Goal: Check status: Check status

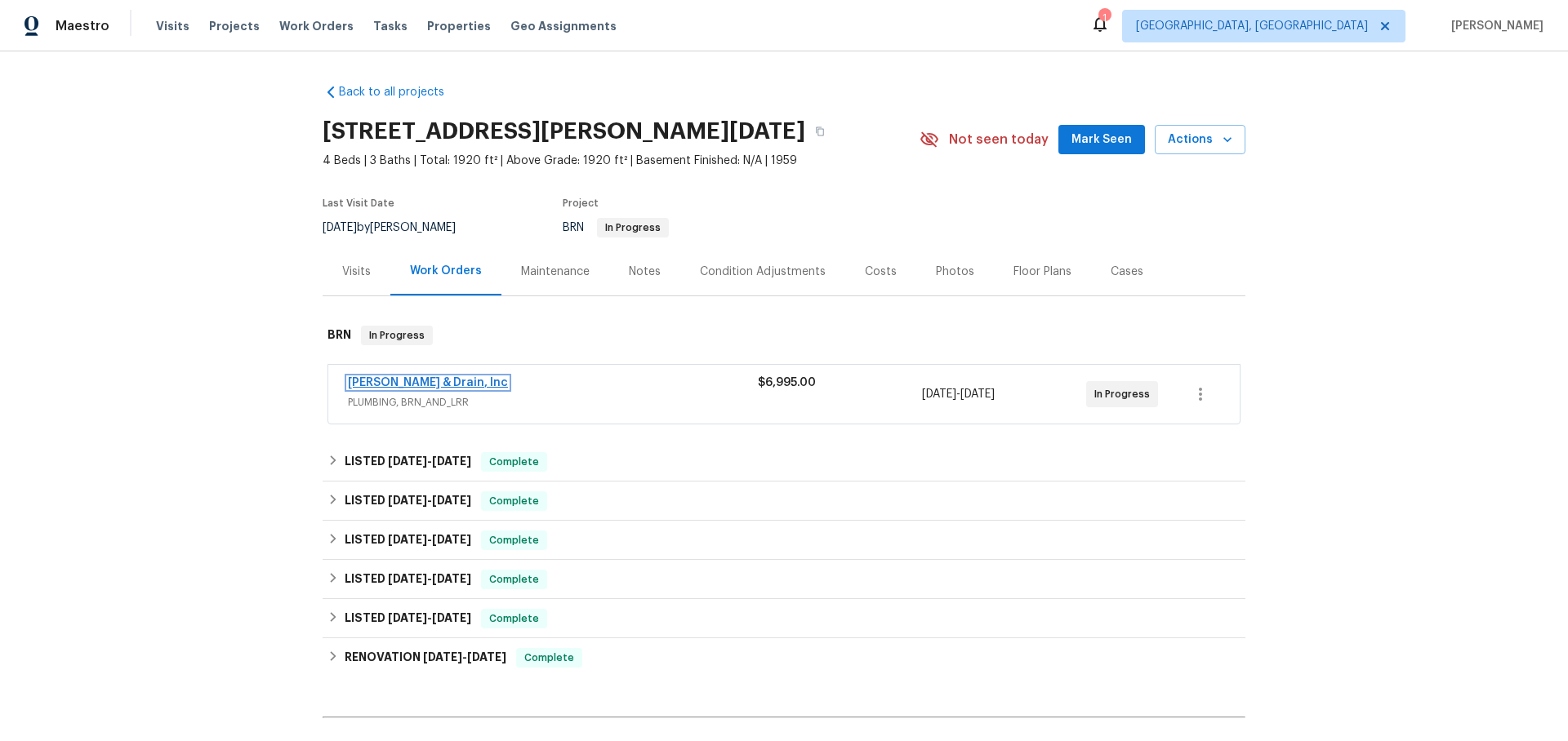
click at [471, 383] on link "Owen Plumbing & Drain, Inc" at bounding box center [428, 382] width 160 height 11
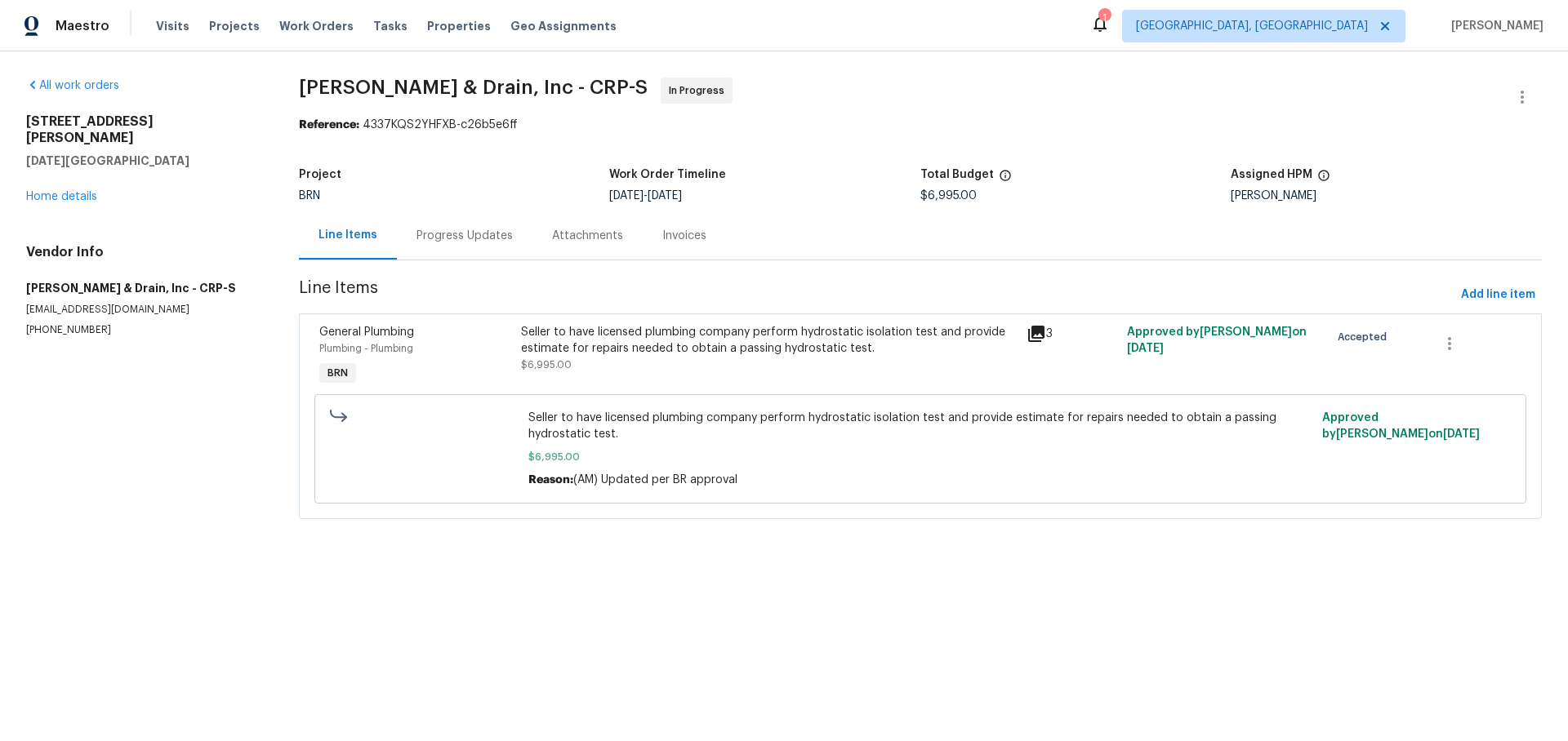
click at [443, 232] on div "Progress Updates" at bounding box center [464, 235] width 96 height 16
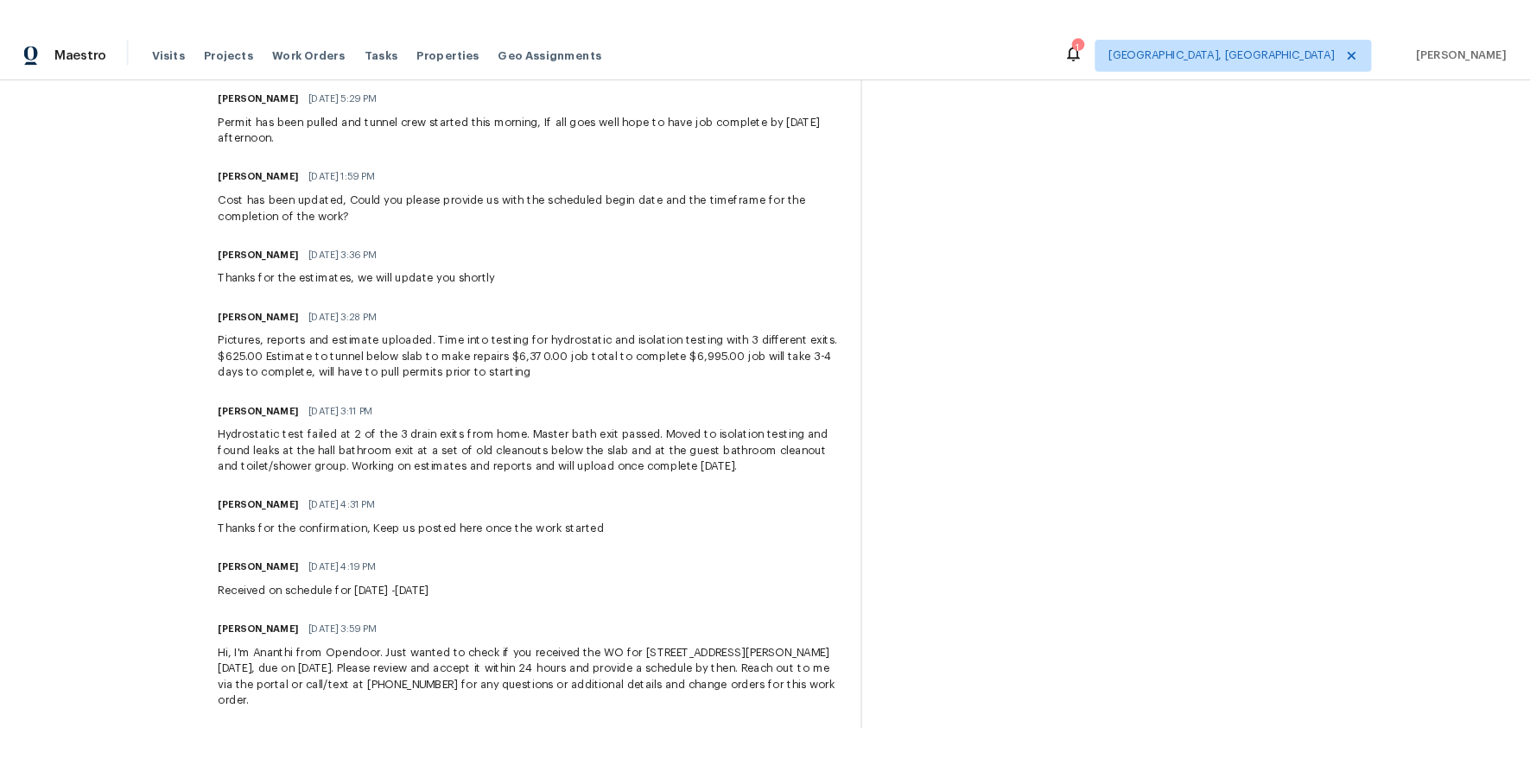
scroll to position [616, 0]
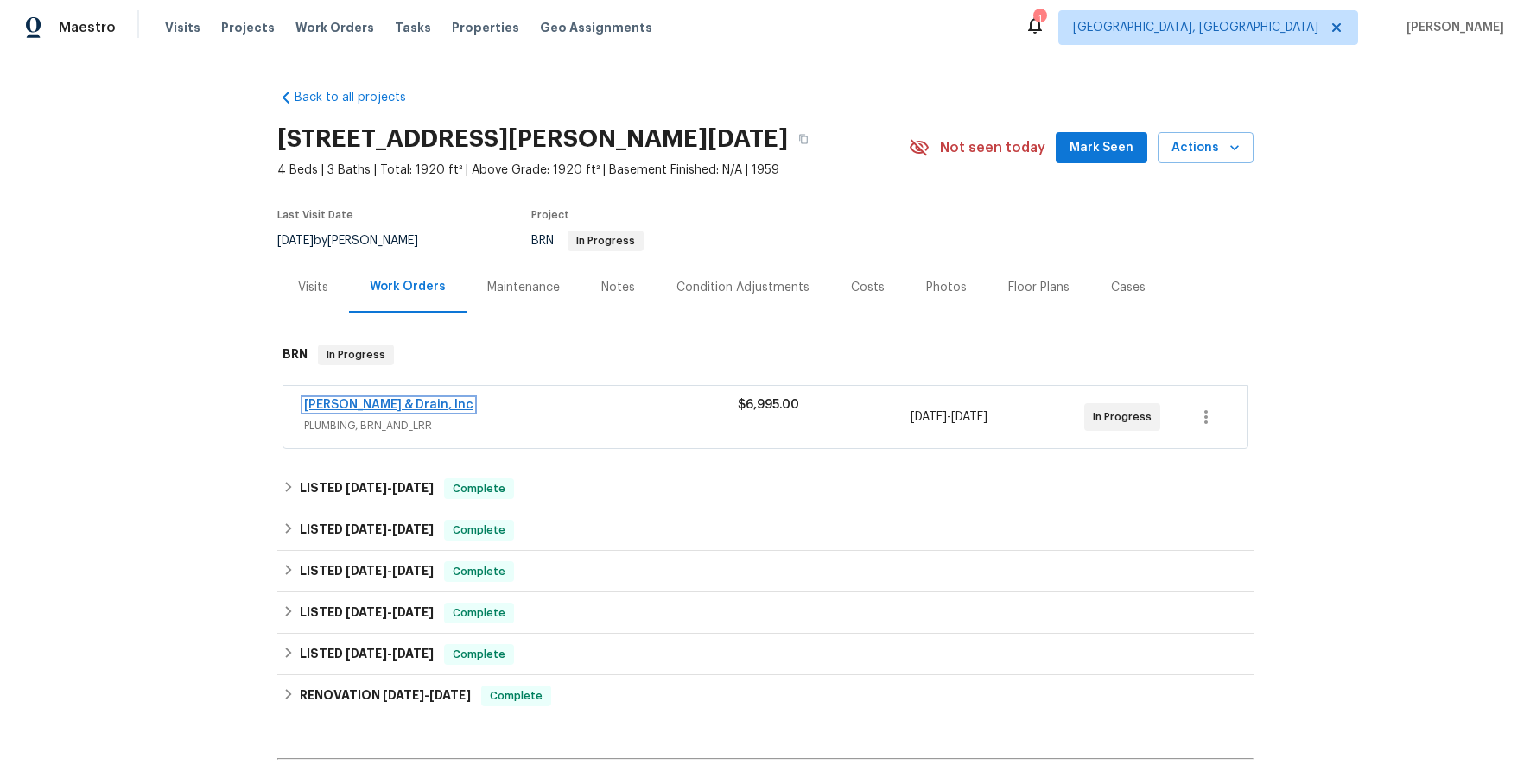
click at [389, 406] on link "Owen Plumbing & Drain, Inc" at bounding box center [389, 405] width 169 height 12
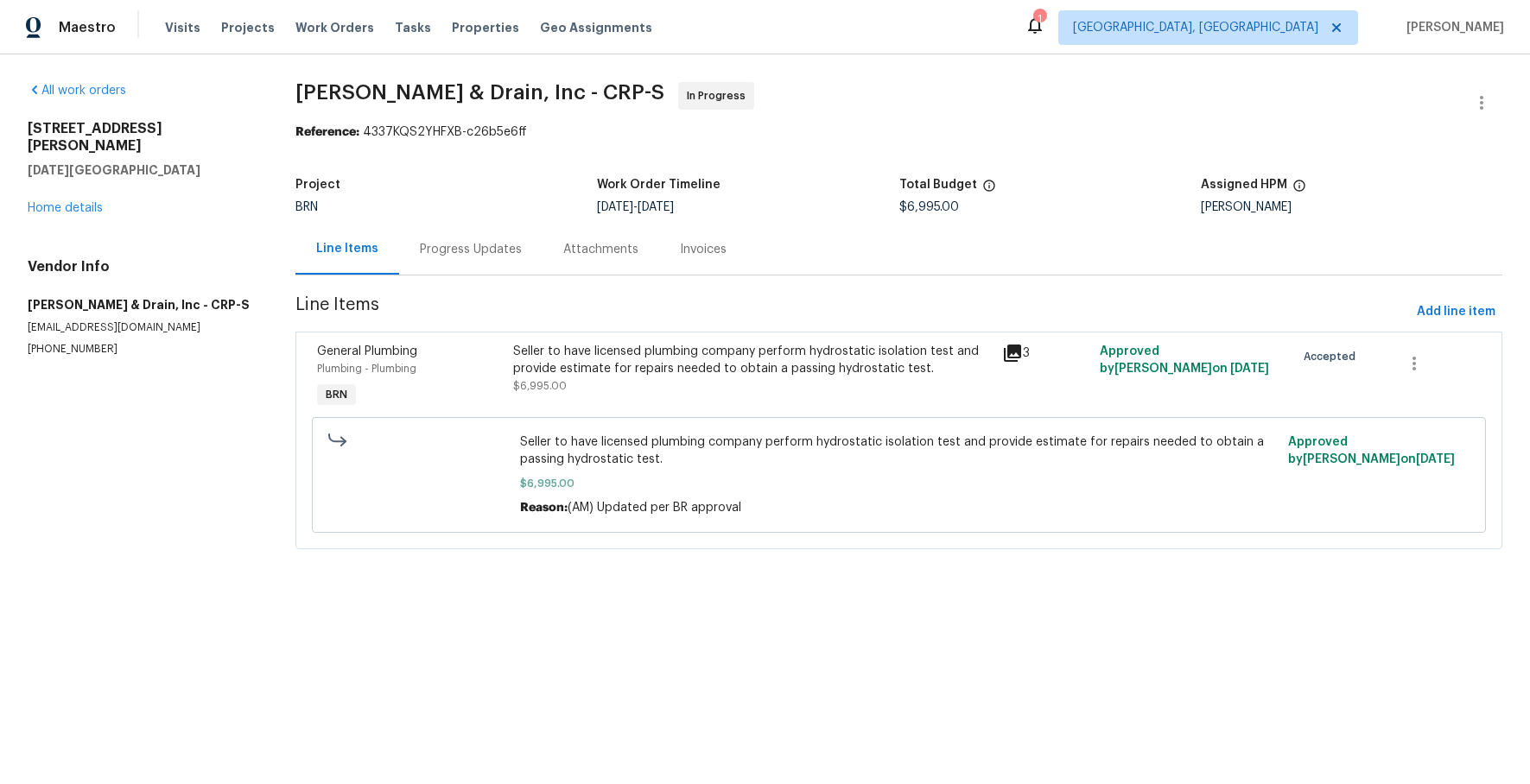
click at [470, 250] on div "Progress Updates" at bounding box center [471, 249] width 102 height 17
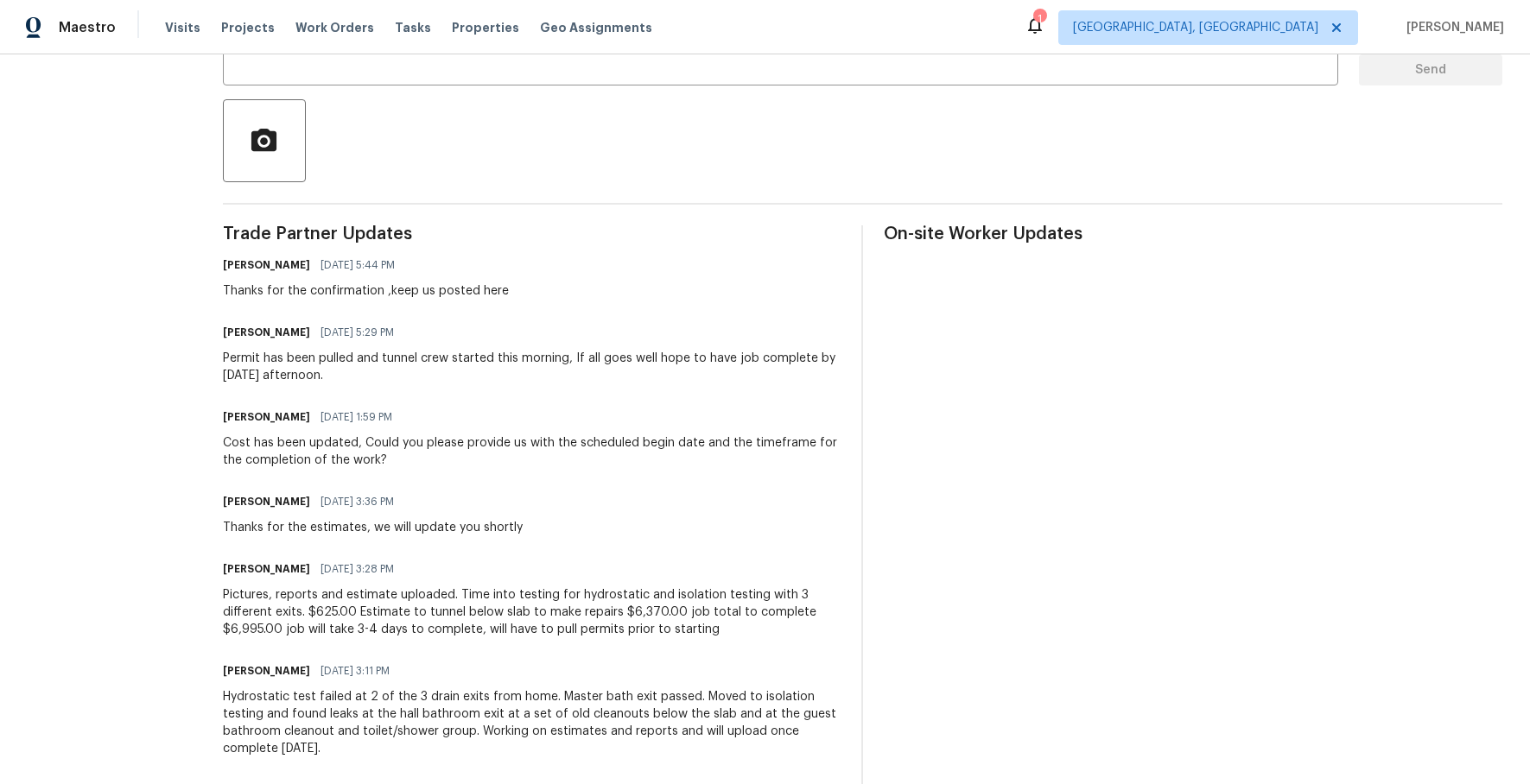
scroll to position [448, 0]
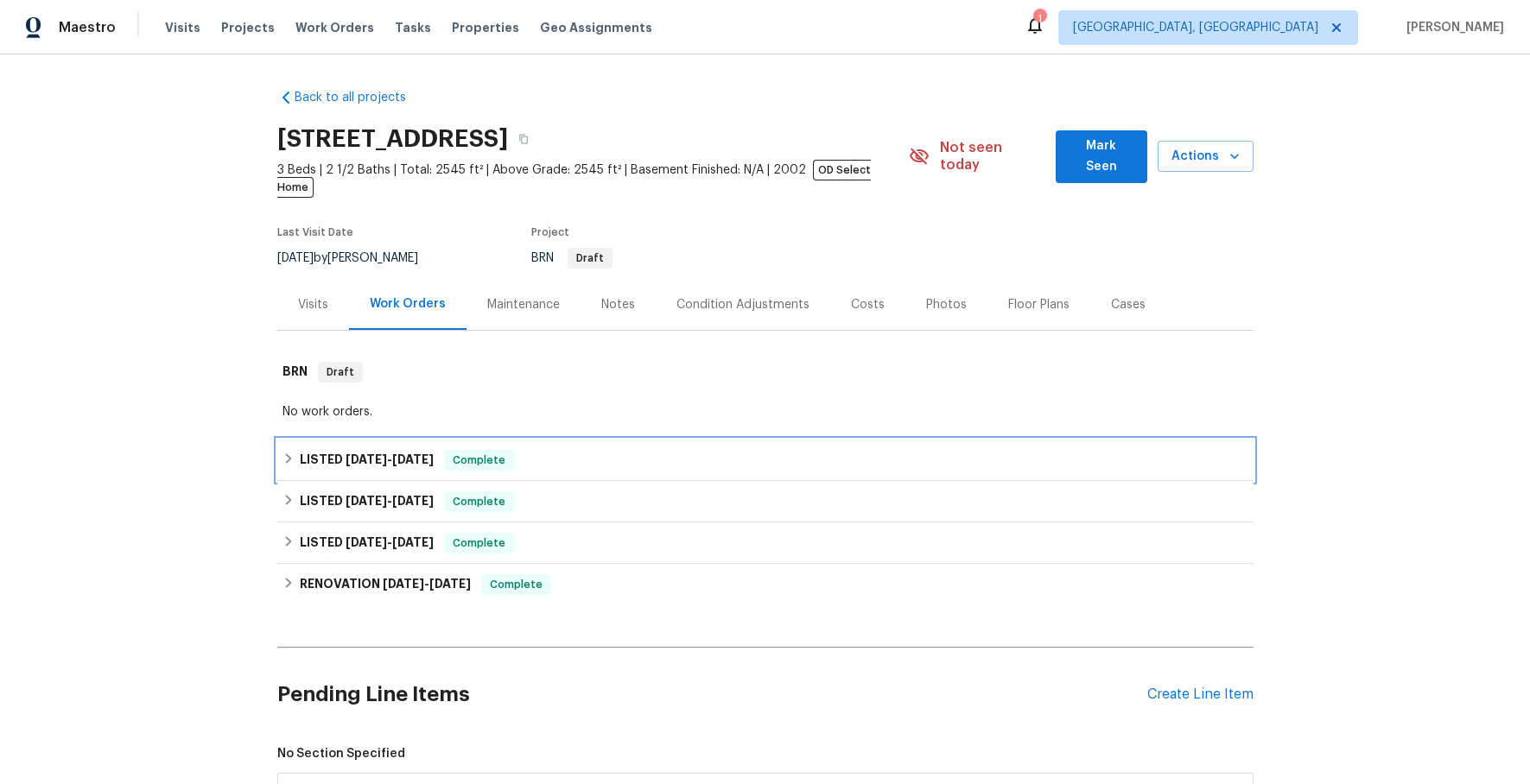
click at [294, 452] on icon at bounding box center [288, 458] width 12 height 12
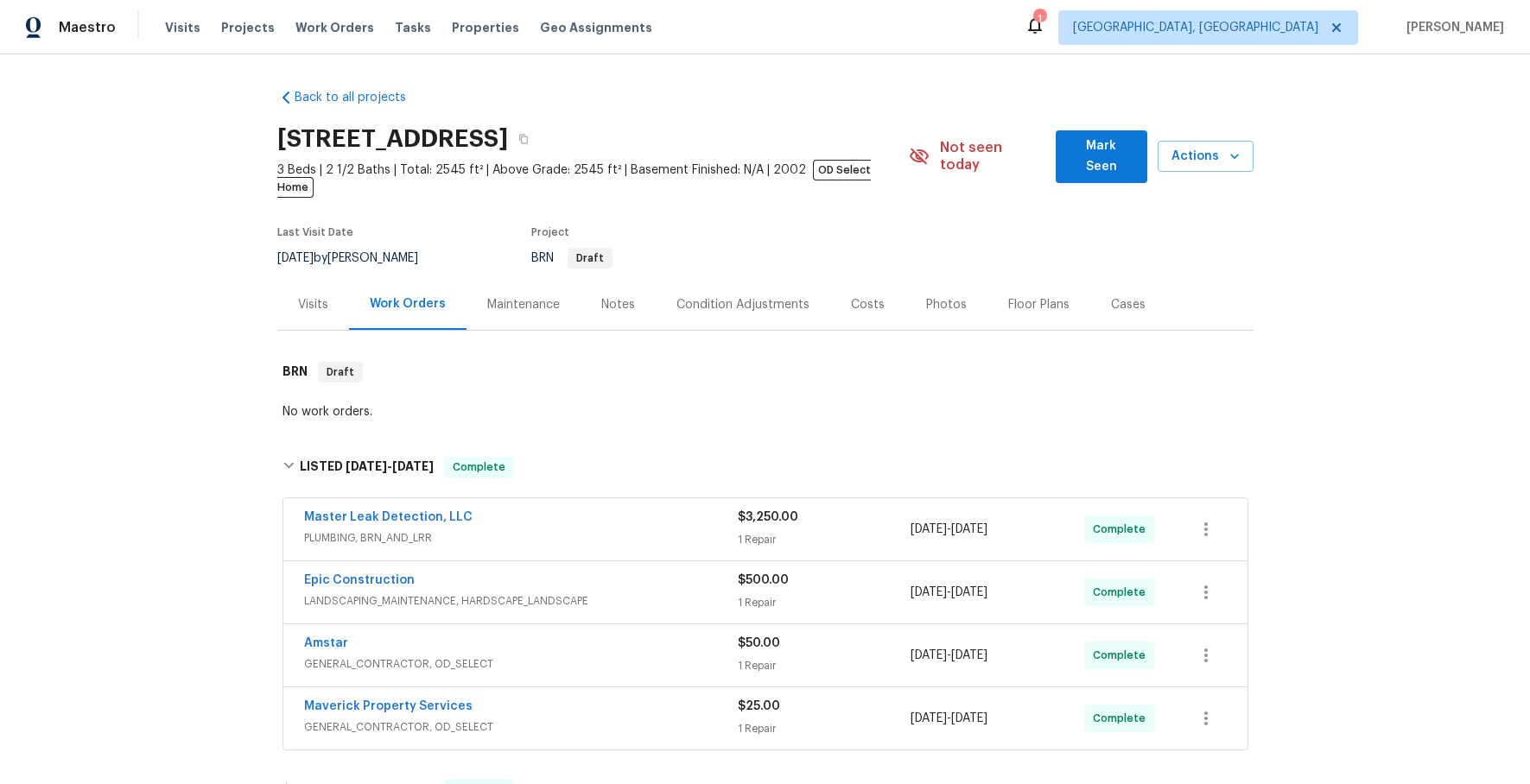
click at [614, 509] on div "Master Leak Detection, LLC" at bounding box center [520, 519] width 434 height 21
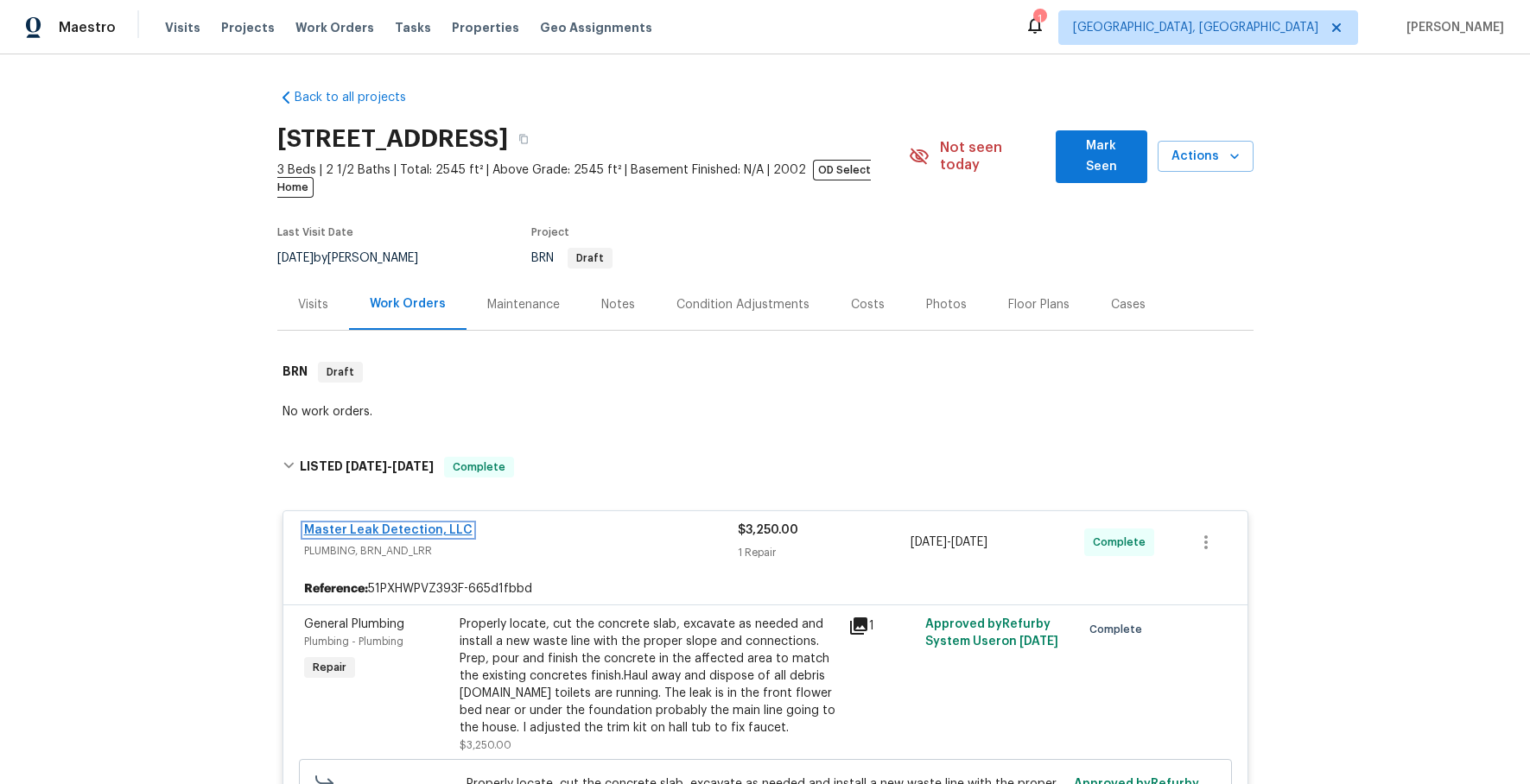
click at [412, 524] on link "Master Leak Detection, LLC" at bounding box center [388, 530] width 169 height 12
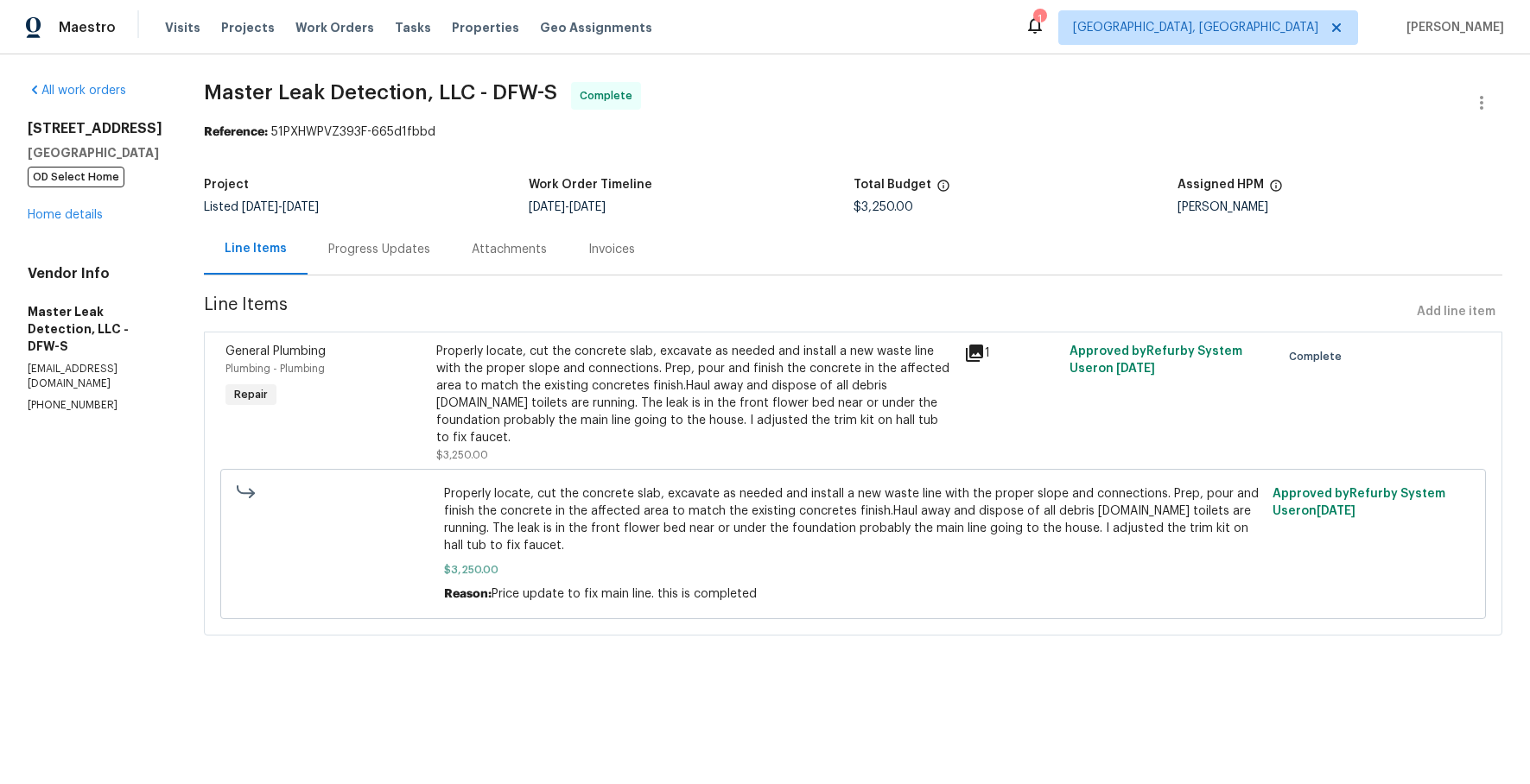
click at [631, 254] on div "Invoices" at bounding box center [612, 249] width 47 height 17
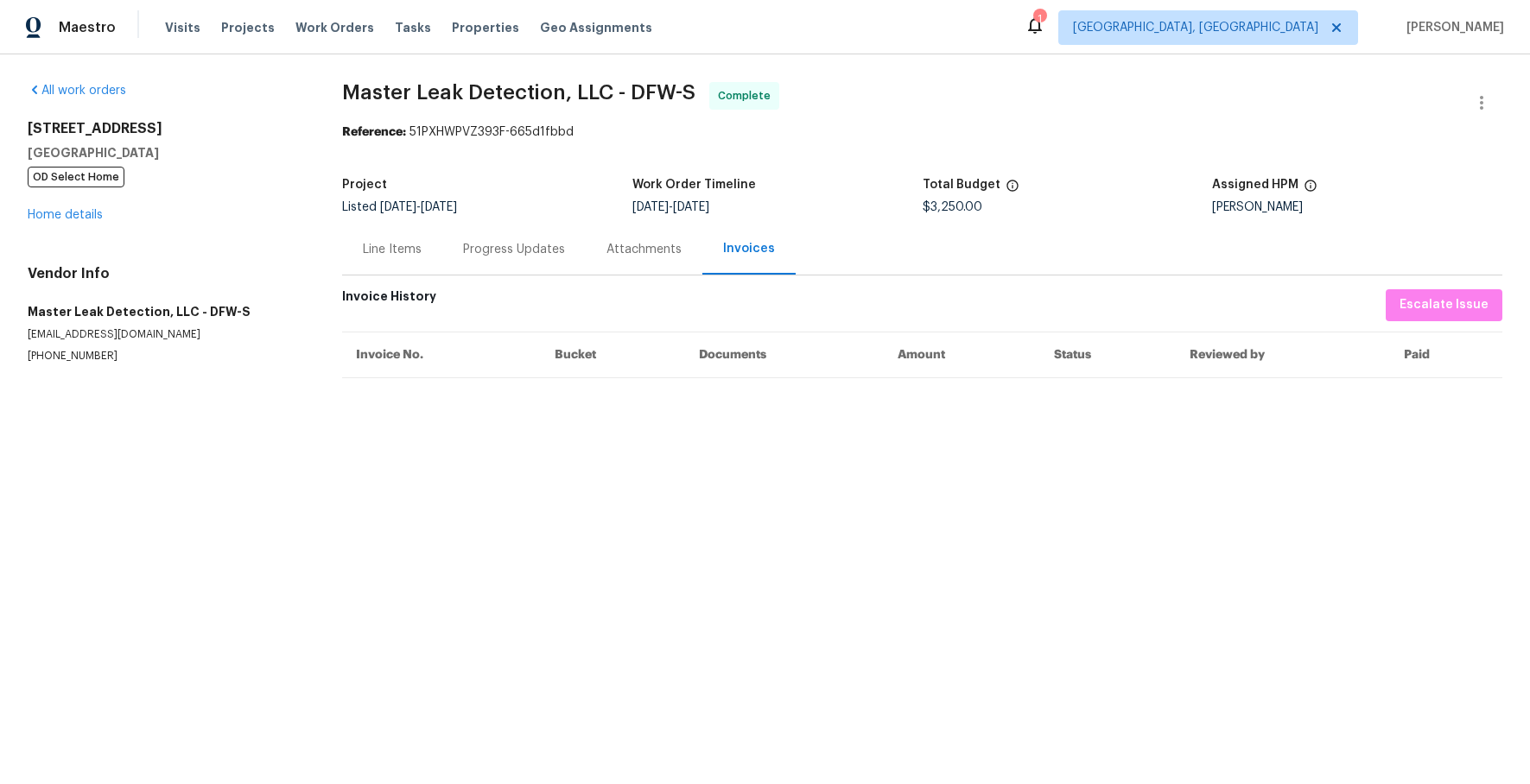
click at [633, 243] on div "Attachments" at bounding box center [644, 249] width 75 height 17
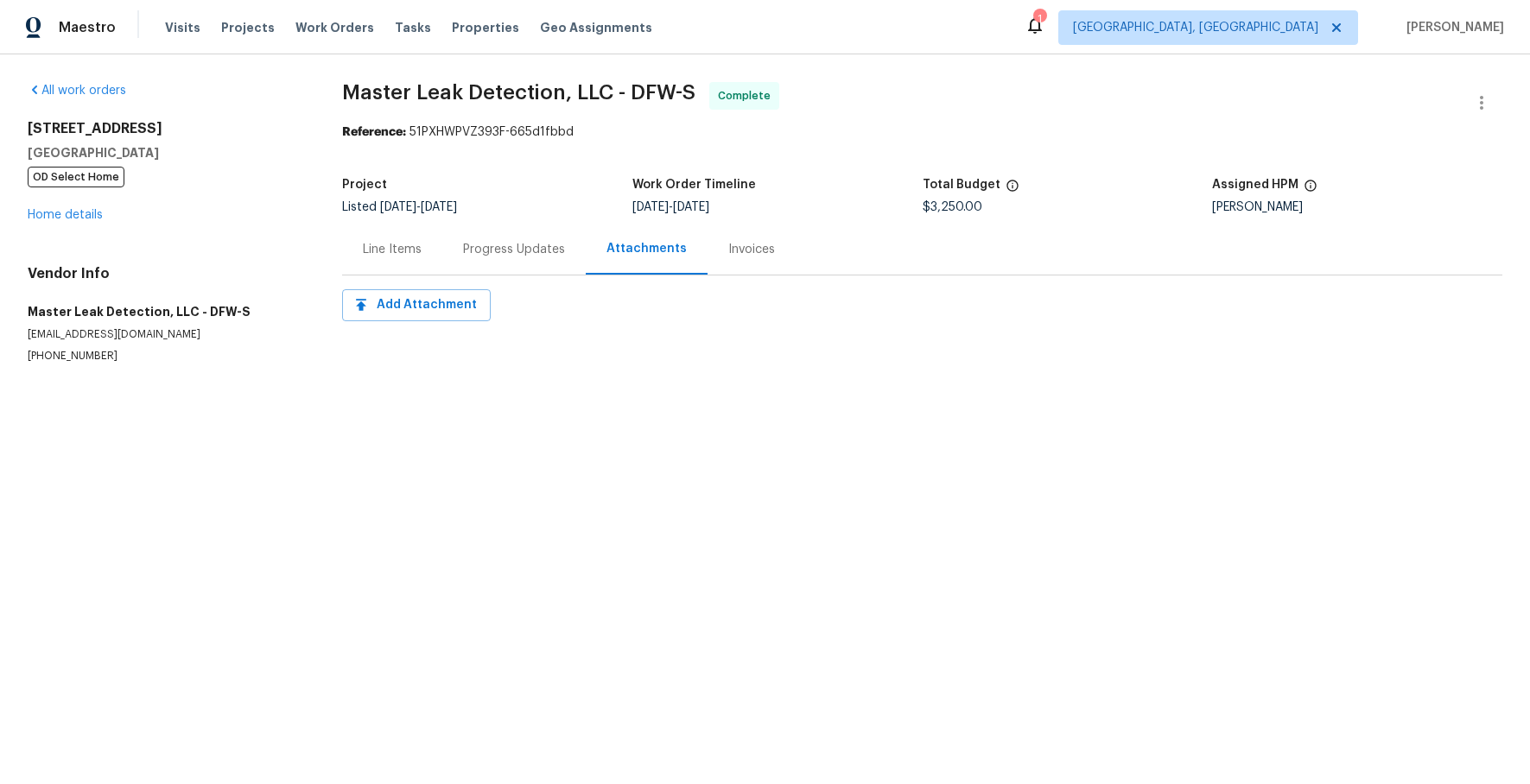
click at [536, 248] on div "Progress Updates" at bounding box center [514, 249] width 102 height 17
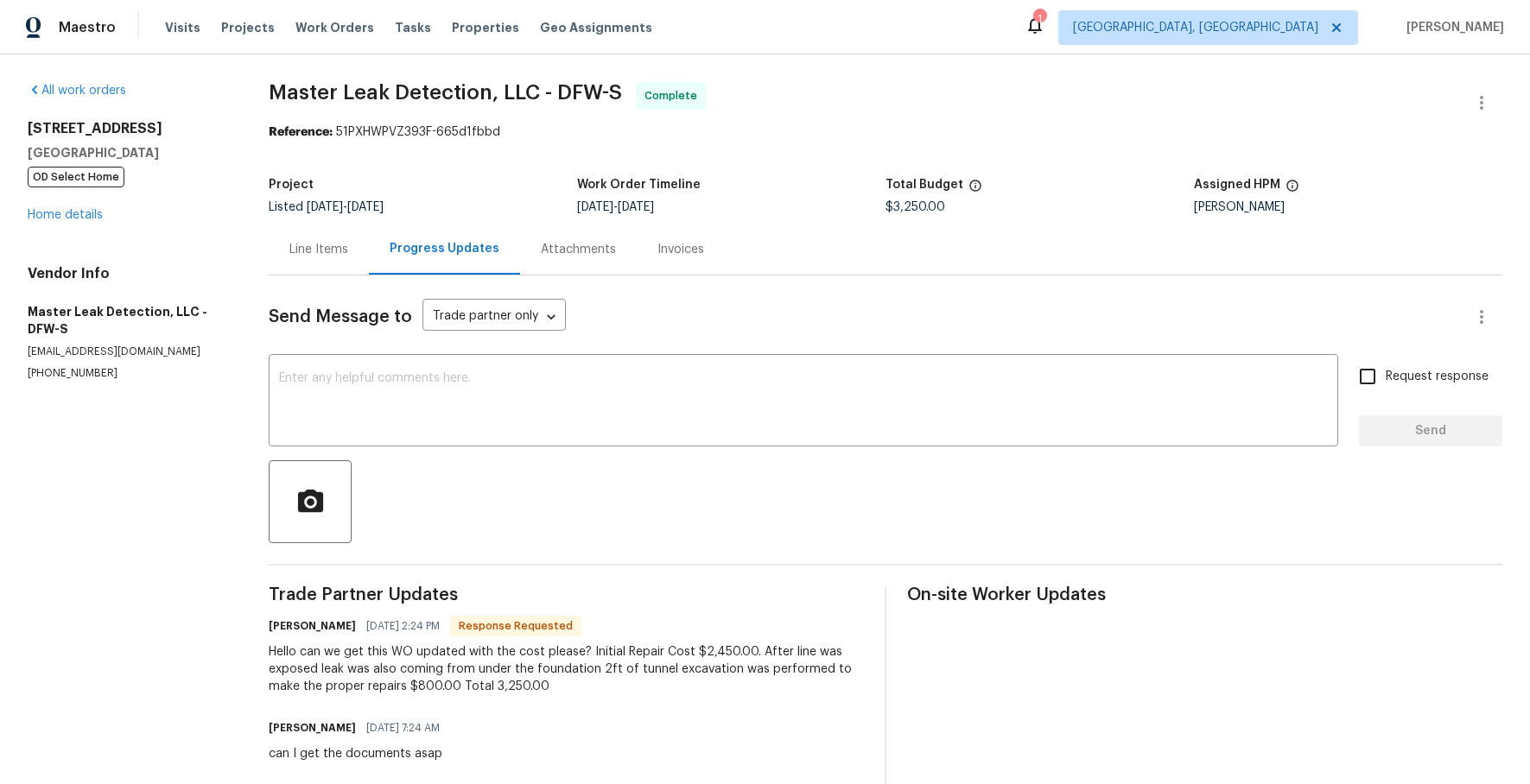
click at [392, 248] on div "Progress Updates" at bounding box center [444, 249] width 151 height 51
drag, startPoint x: 376, startPoint y: 247, endPoint x: 343, endPoint y: 256, distance: 34.2
click at [374, 247] on div "Progress Updates" at bounding box center [444, 249] width 151 height 51
click at [341, 256] on div "Line Items" at bounding box center [318, 249] width 59 height 17
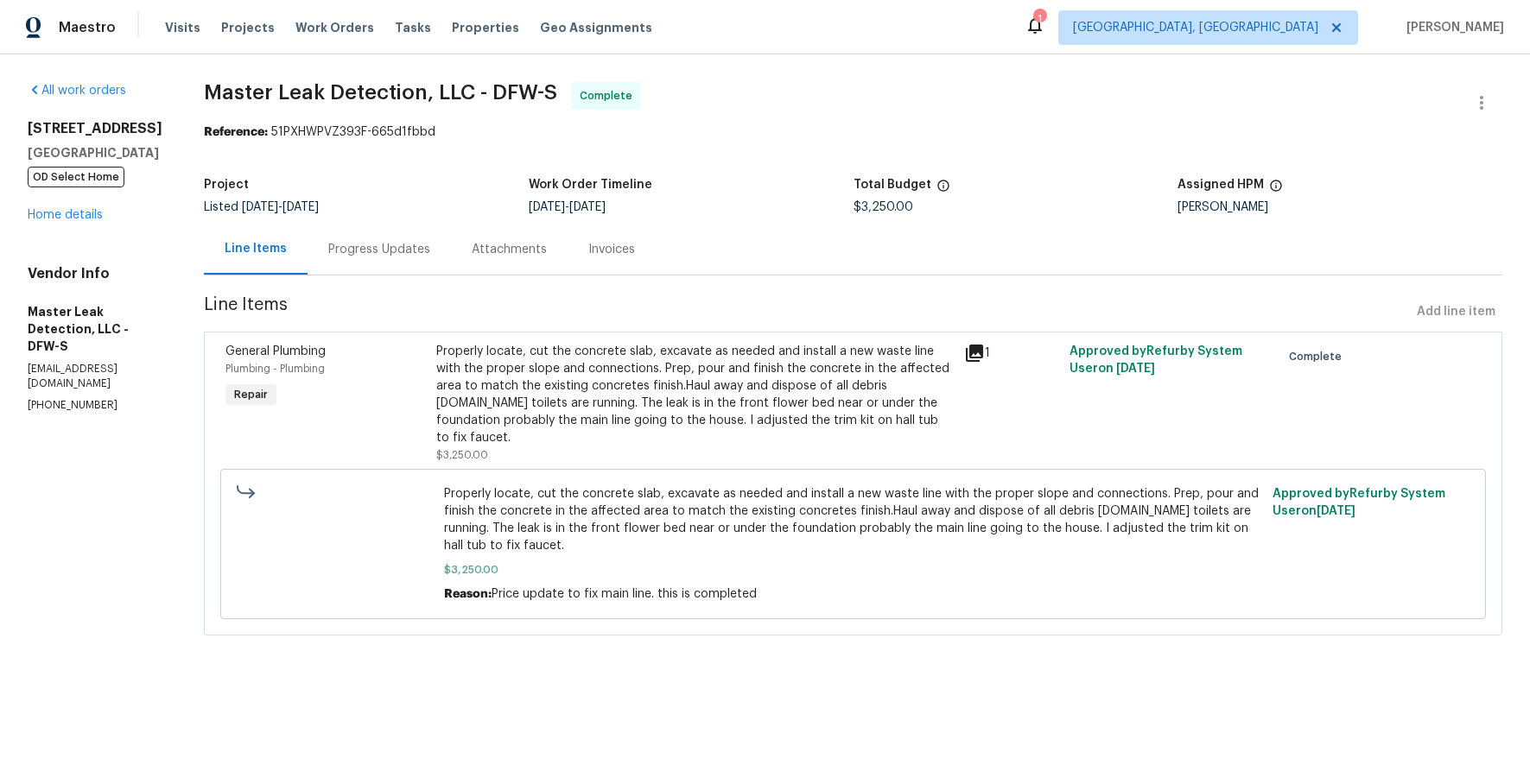
click at [976, 353] on icon at bounding box center [975, 353] width 21 height 21
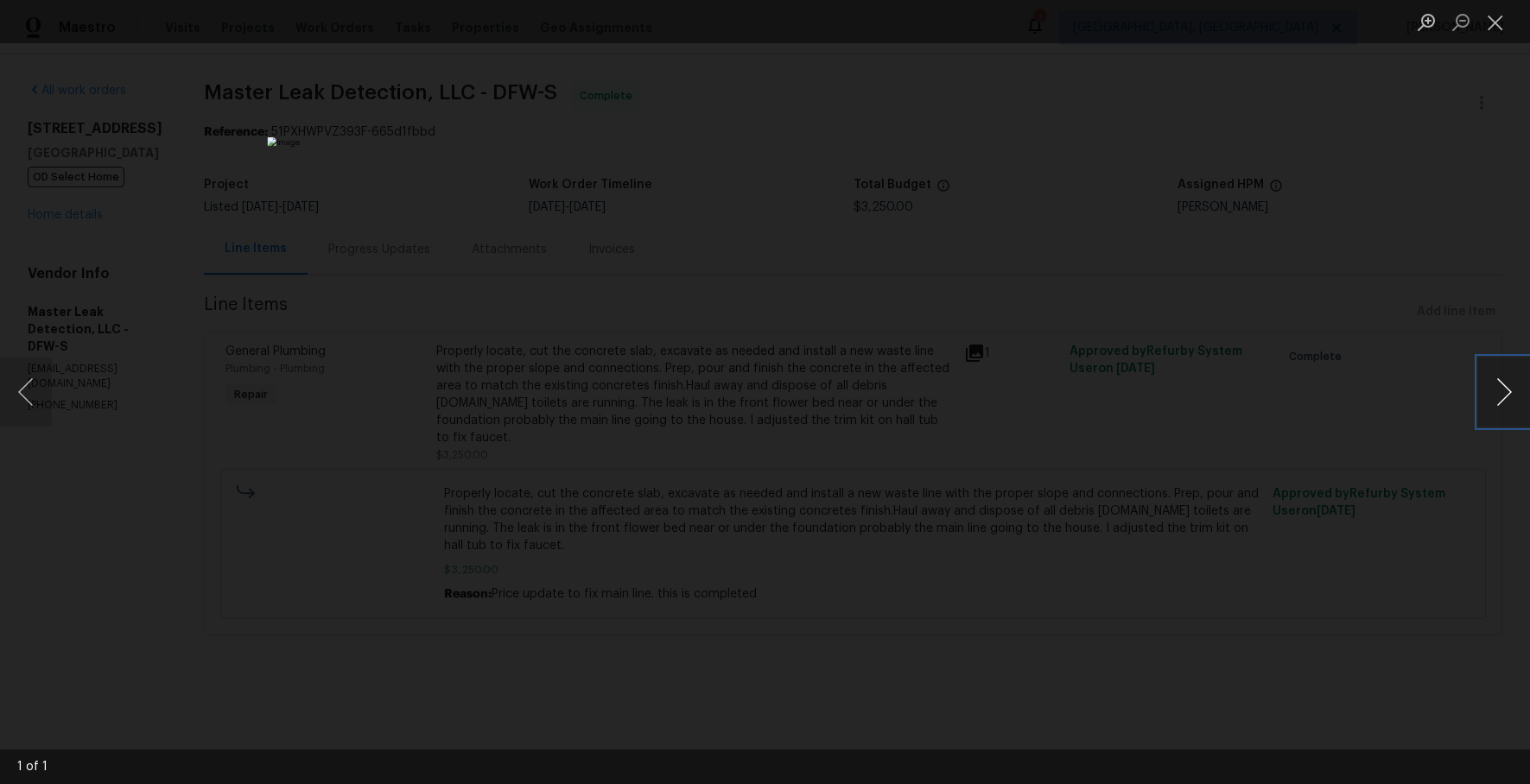
click at [1505, 392] on button "Next image" at bounding box center [1505, 392] width 52 height 69
drag, startPoint x: 1505, startPoint y: 392, endPoint x: 1353, endPoint y: 450, distance: 162.7
click at [1504, 393] on button "Next image" at bounding box center [1505, 392] width 52 height 69
click at [1307, 479] on div "Lightbox" at bounding box center [765, 392] width 1530 height 784
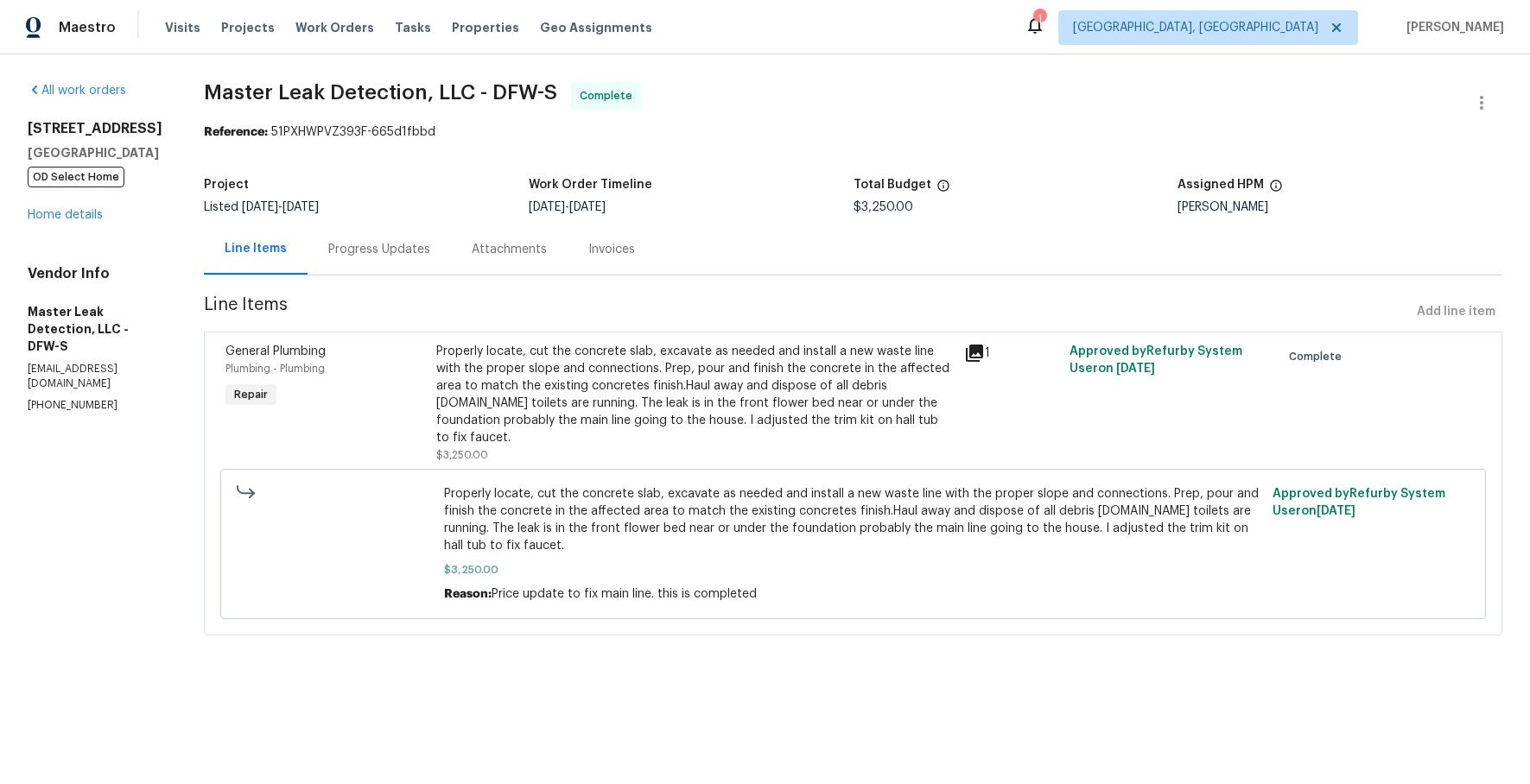
click at [609, 242] on div "Invoices" at bounding box center [612, 249] width 47 height 17
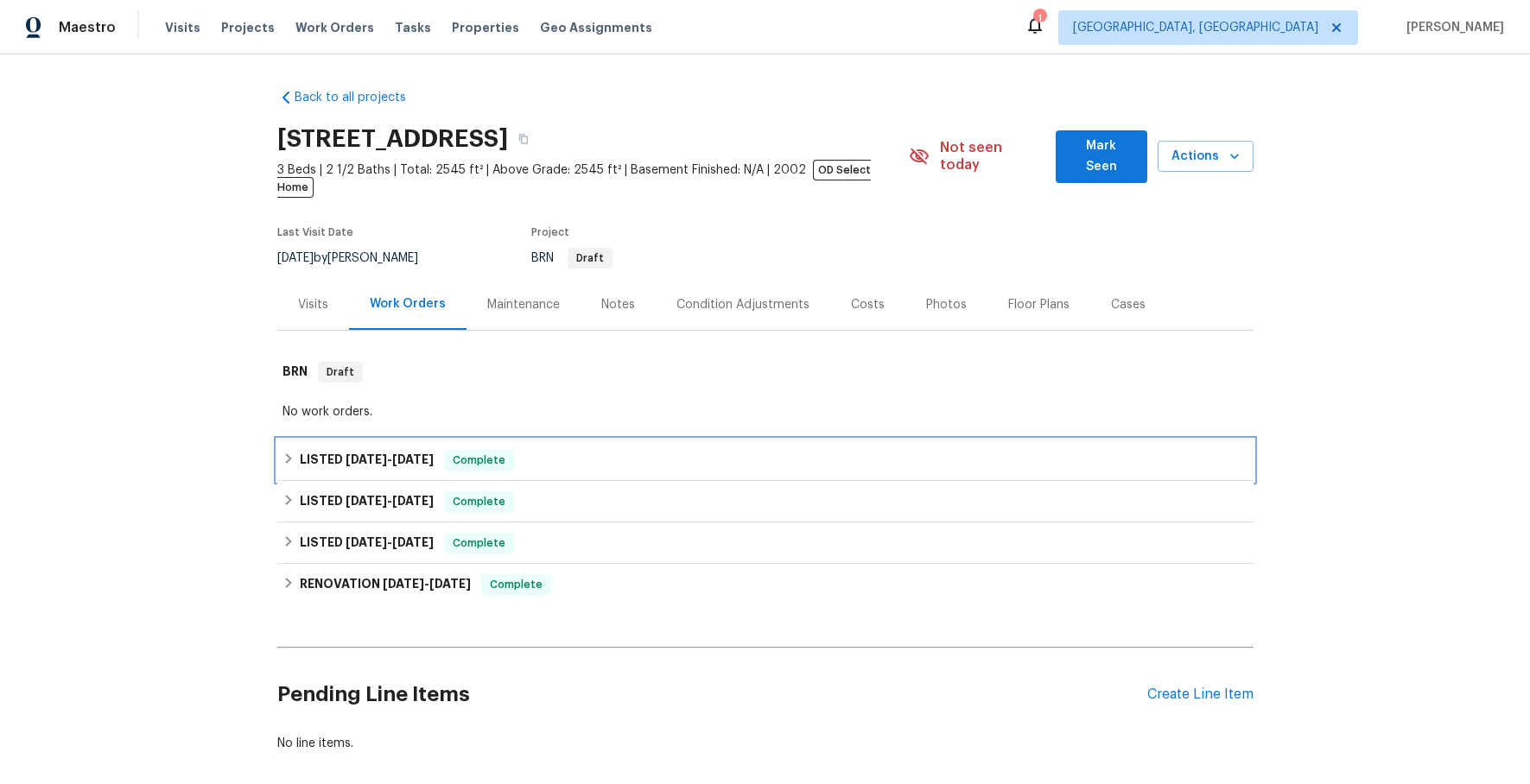
click at [289, 452] on icon at bounding box center [288, 458] width 12 height 12
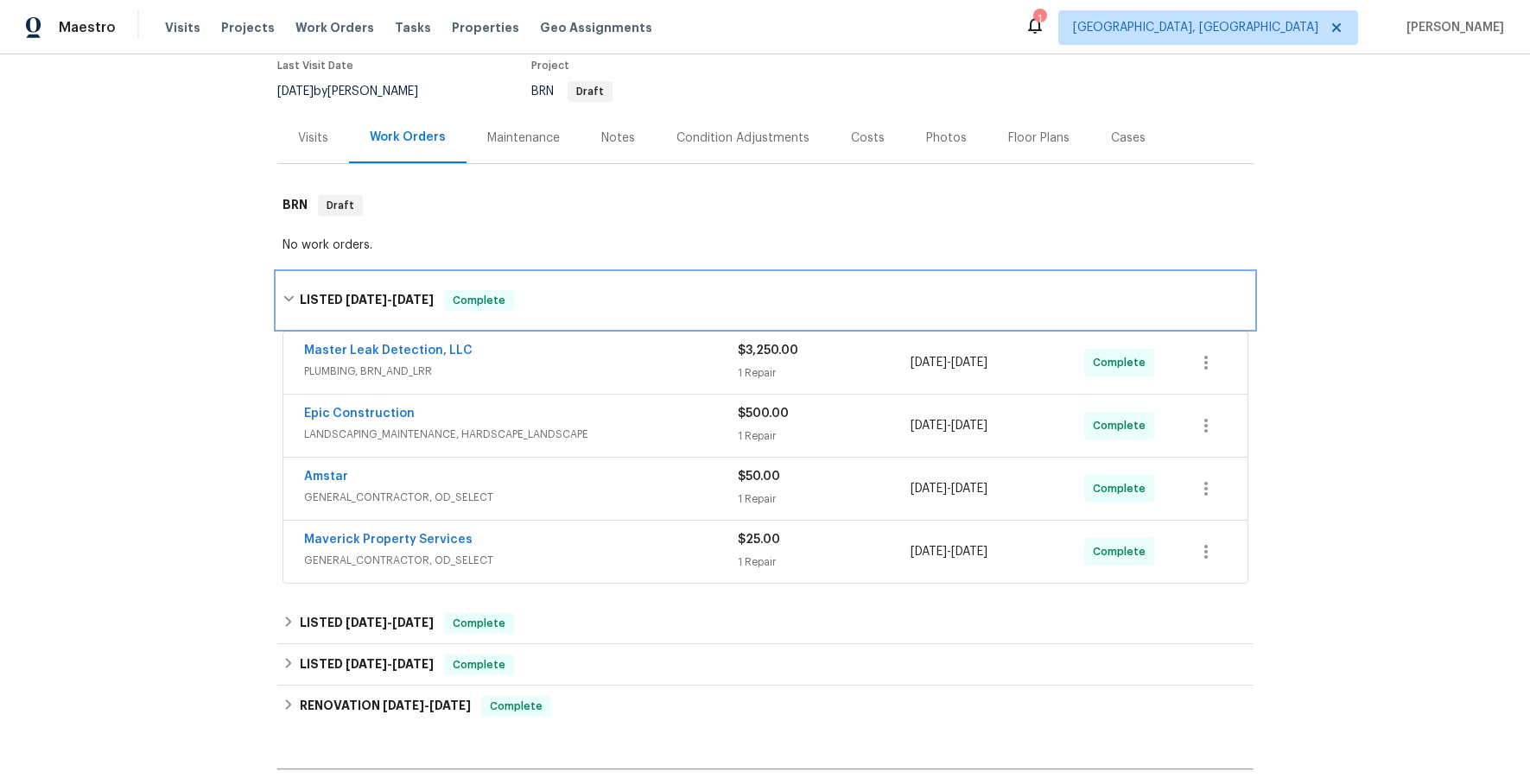
scroll to position [286, 0]
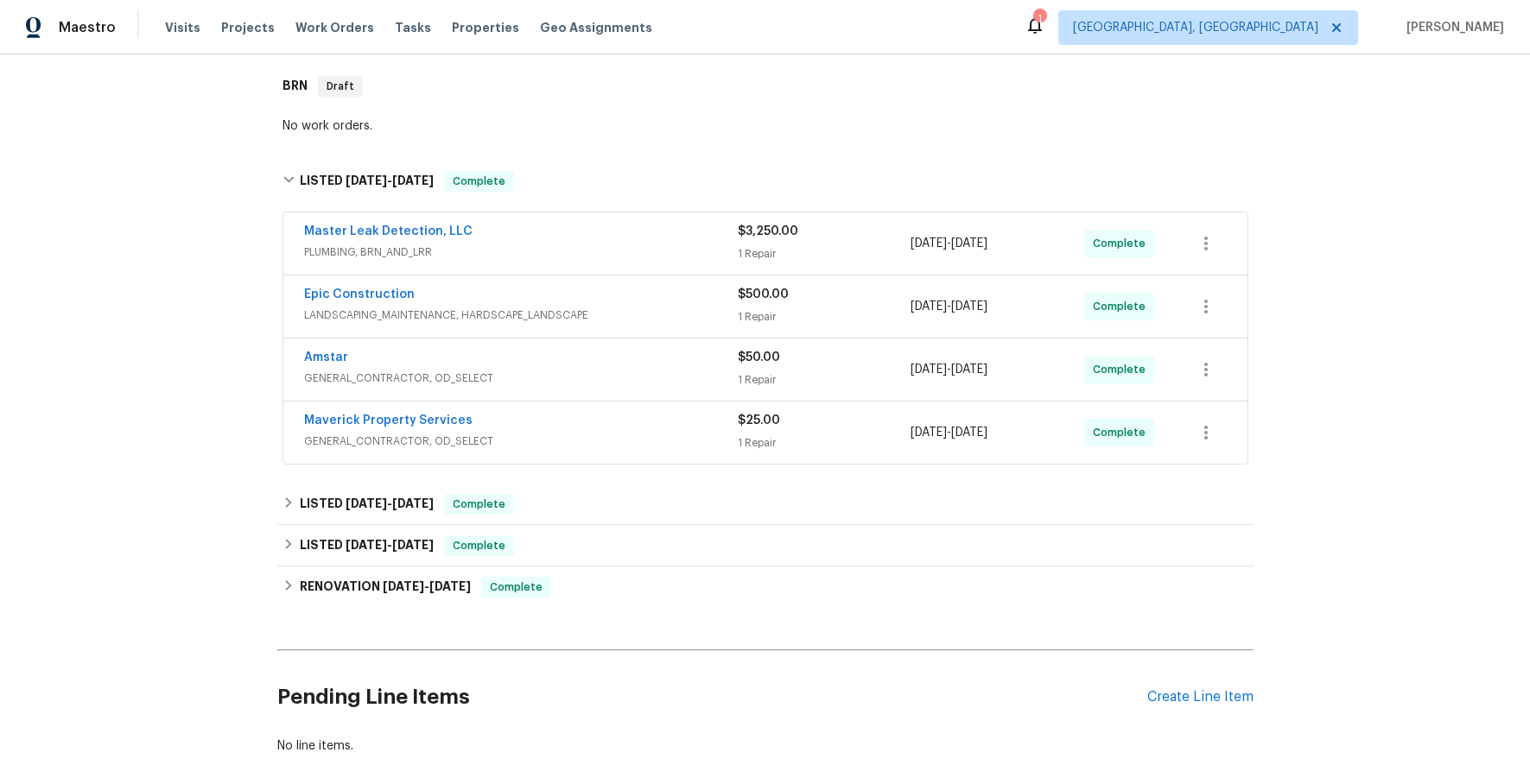
click at [364, 223] on span "Master Leak Detection, LLC" at bounding box center [388, 231] width 169 height 17
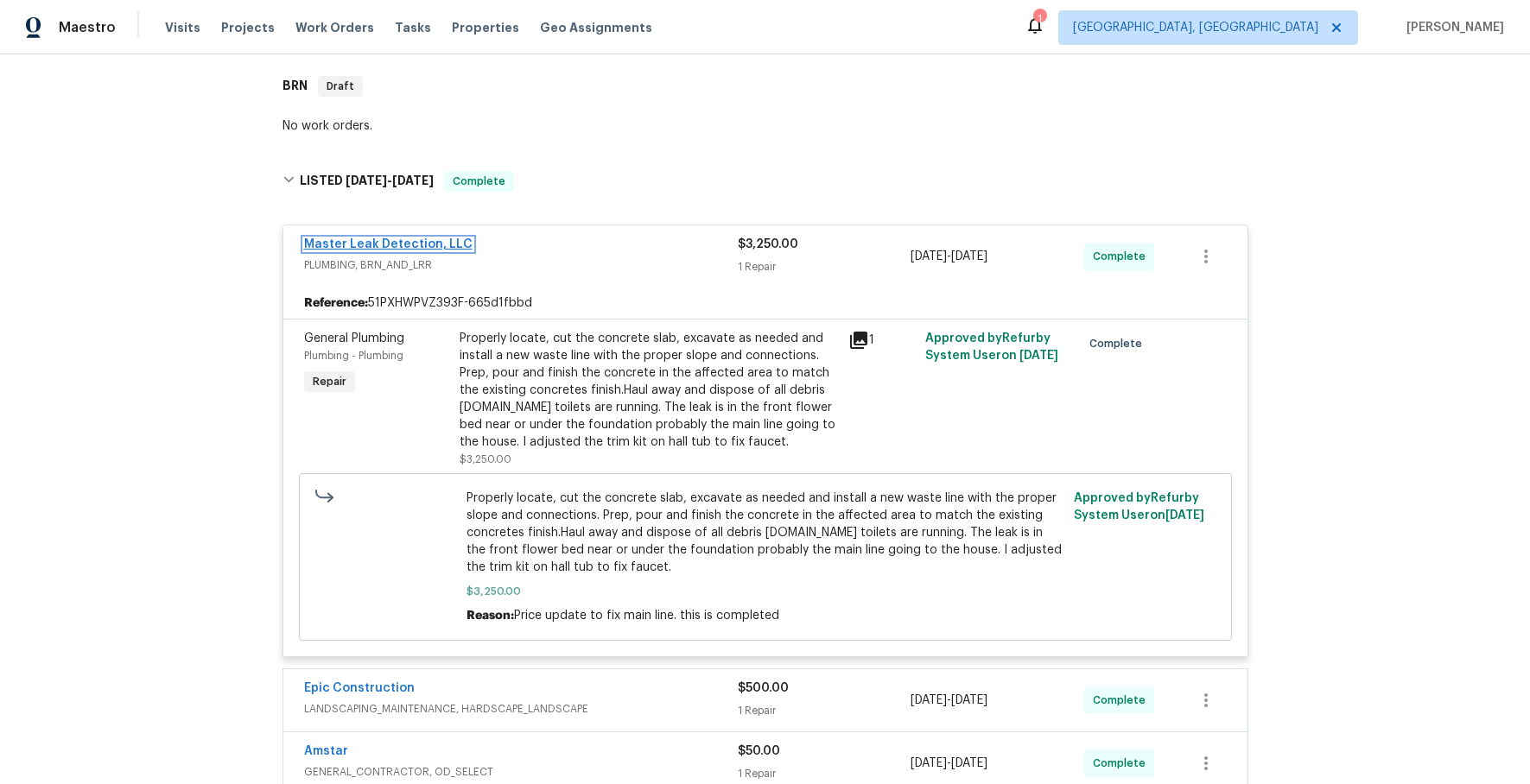
click at [409, 239] on link "Master Leak Detection, LLC" at bounding box center [388, 244] width 169 height 12
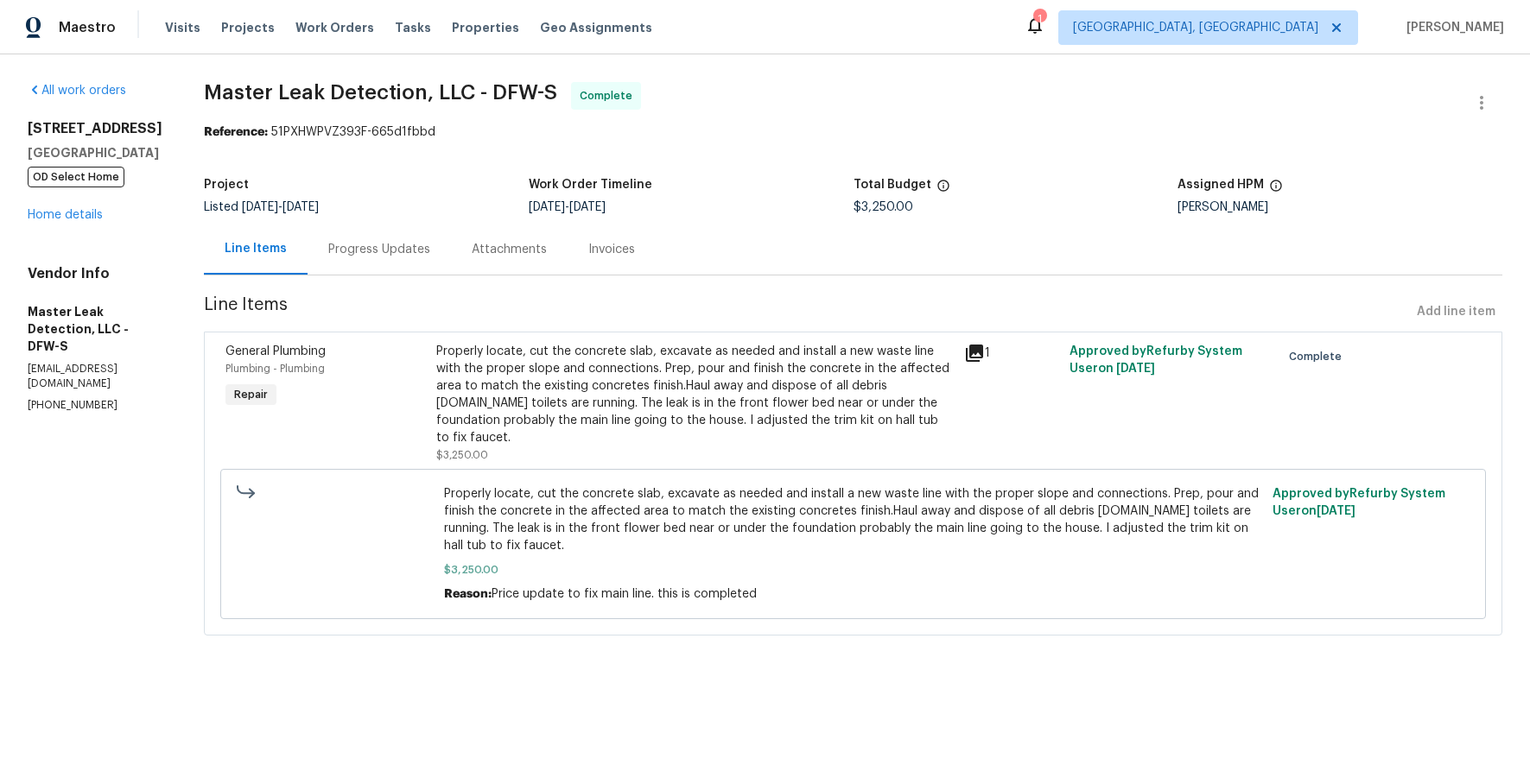
click at [528, 255] on div "Attachments" at bounding box center [508, 249] width 75 height 17
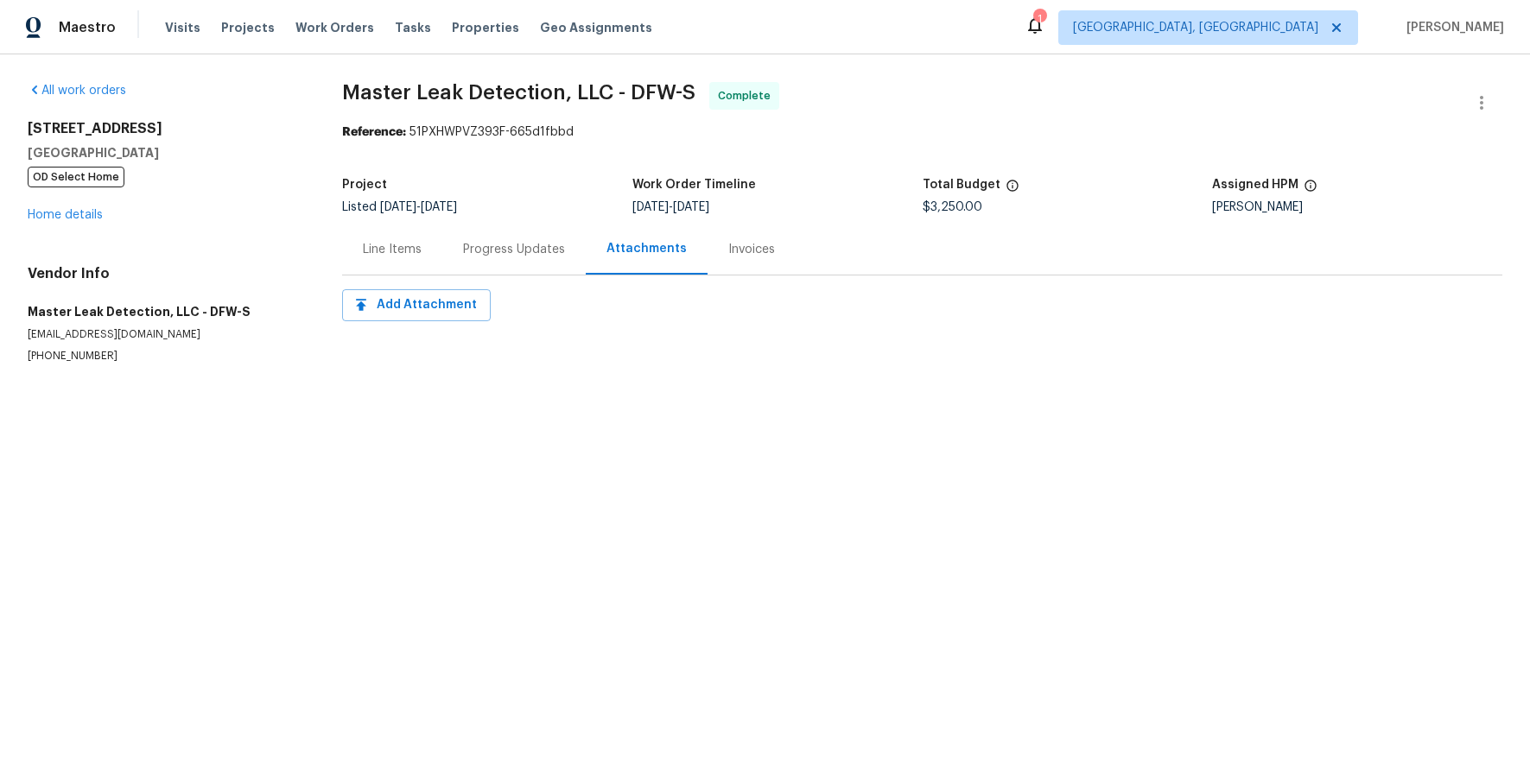
click at [749, 253] on div "Invoices" at bounding box center [752, 249] width 47 height 17
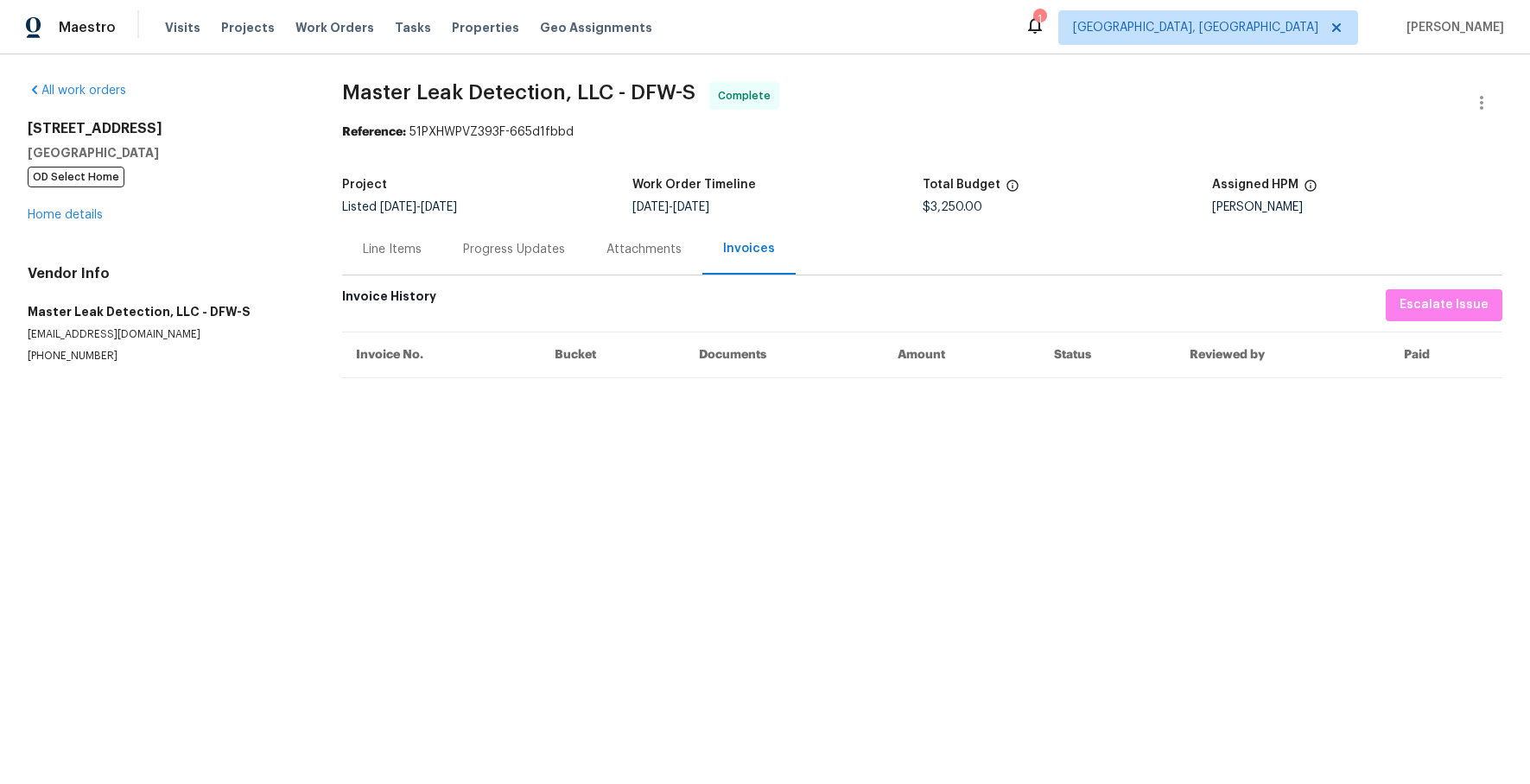
click at [507, 264] on div "Progress Updates" at bounding box center [514, 249] width 143 height 51
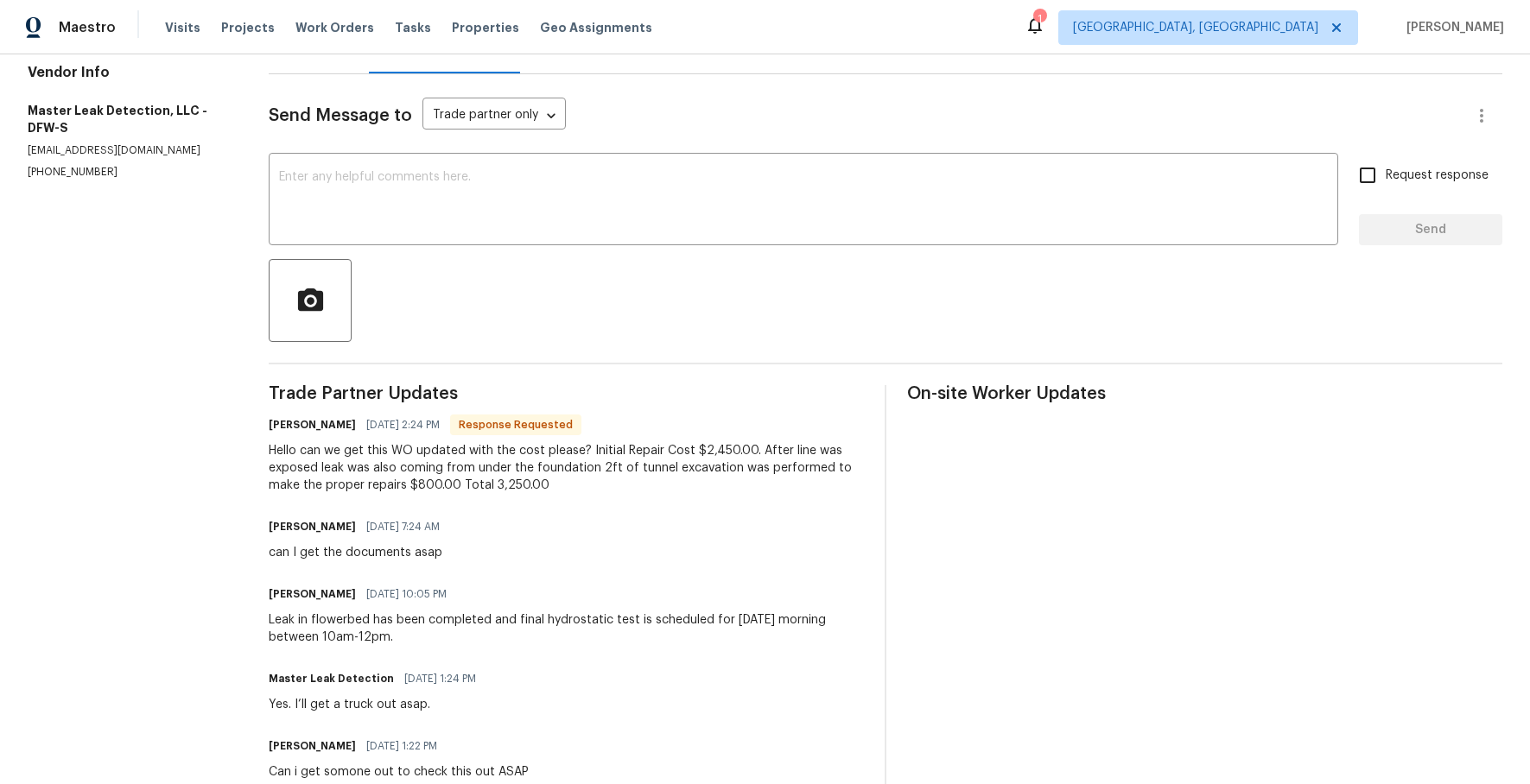
scroll to position [247, 0]
